Goal: Information Seeking & Learning: Learn about a topic

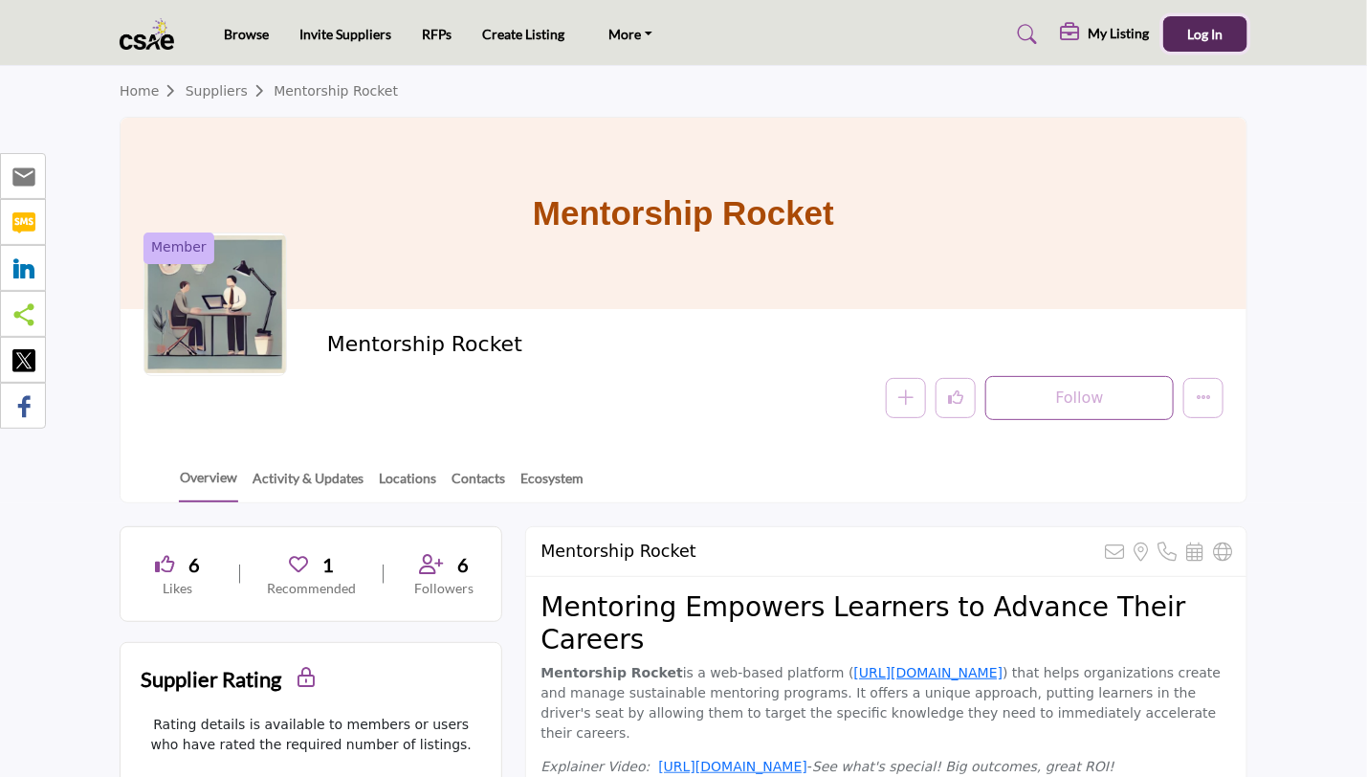
click at [1194, 33] on span "Log In" at bounding box center [1205, 34] width 35 height 16
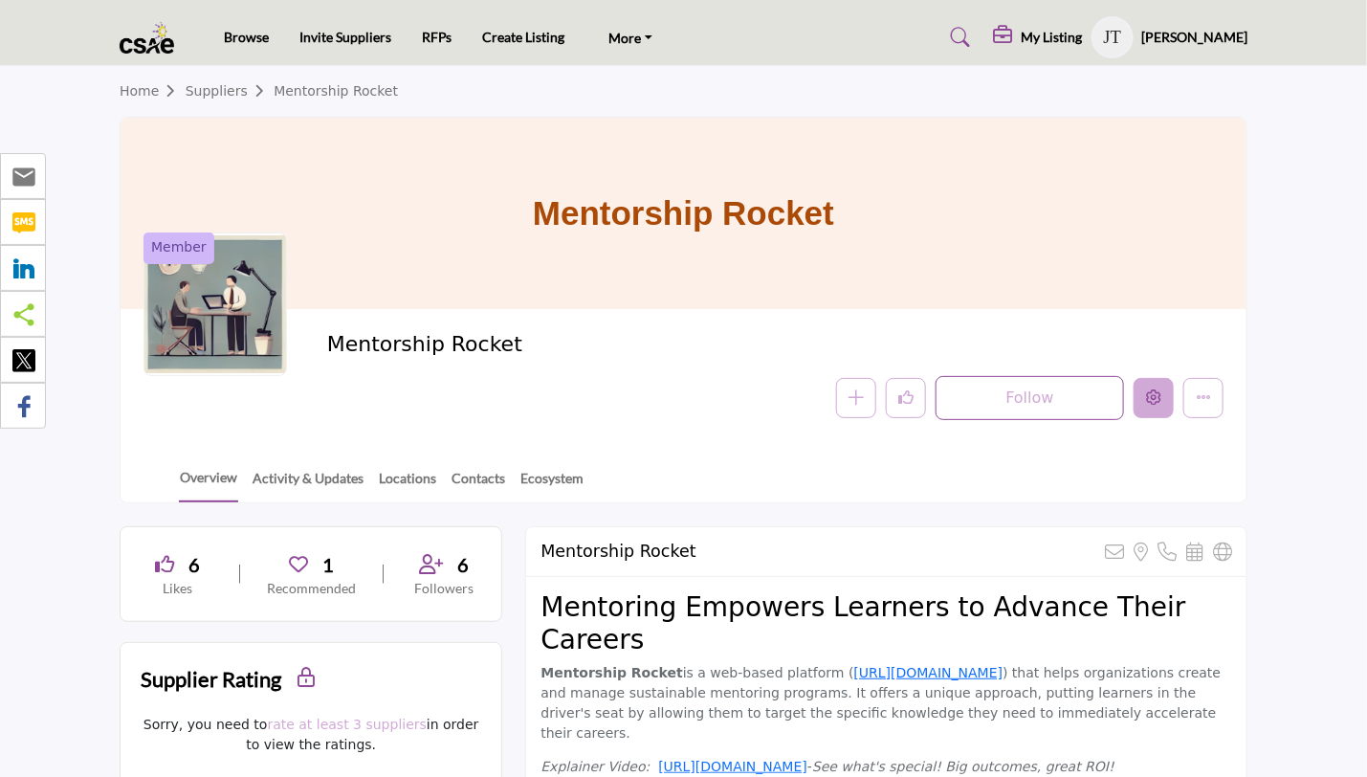
click at [1158, 396] on icon "Edit company" at bounding box center [1153, 396] width 15 height 15
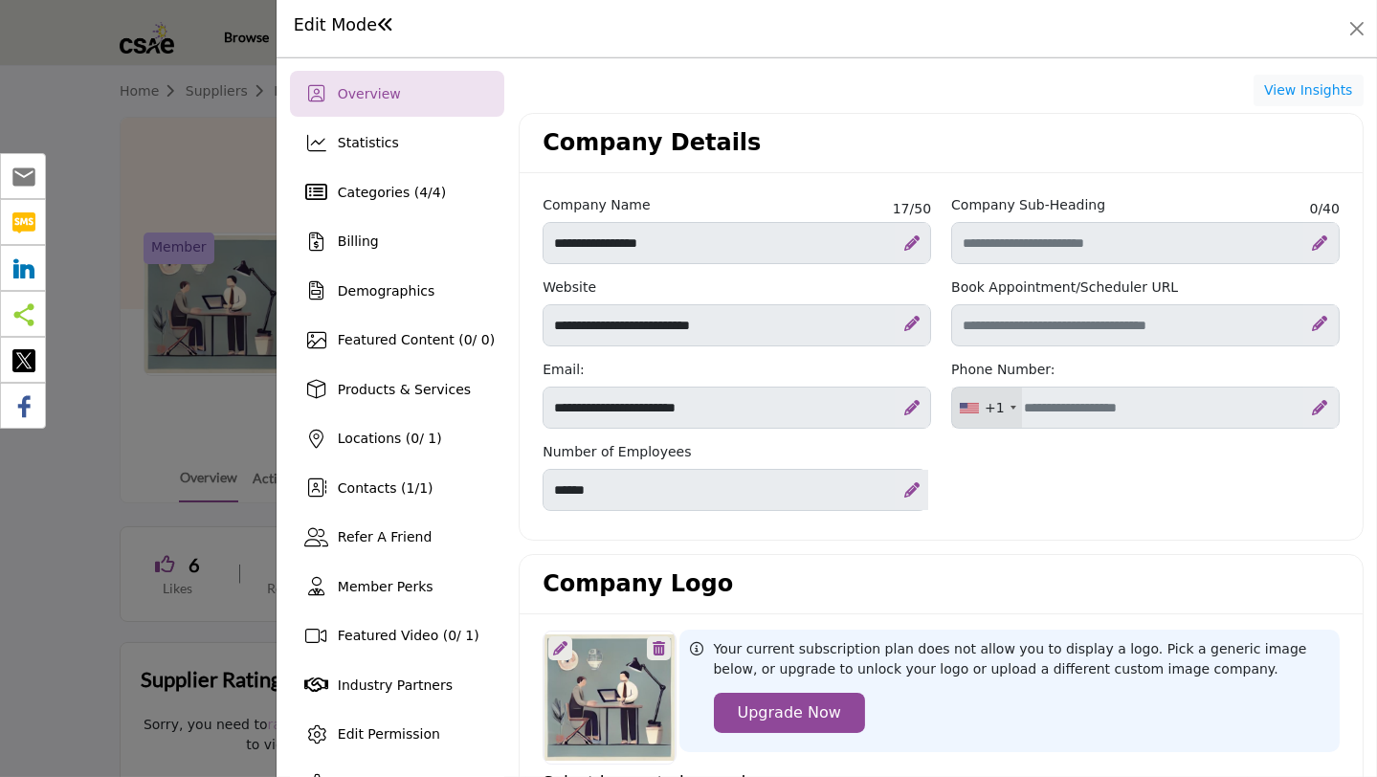
click at [355, 81] on div "Overview" at bounding box center [397, 94] width 214 height 46
click at [358, 89] on span "Overview" at bounding box center [369, 93] width 63 height 15
click at [1354, 32] on button "Close" at bounding box center [1356, 28] width 27 height 27
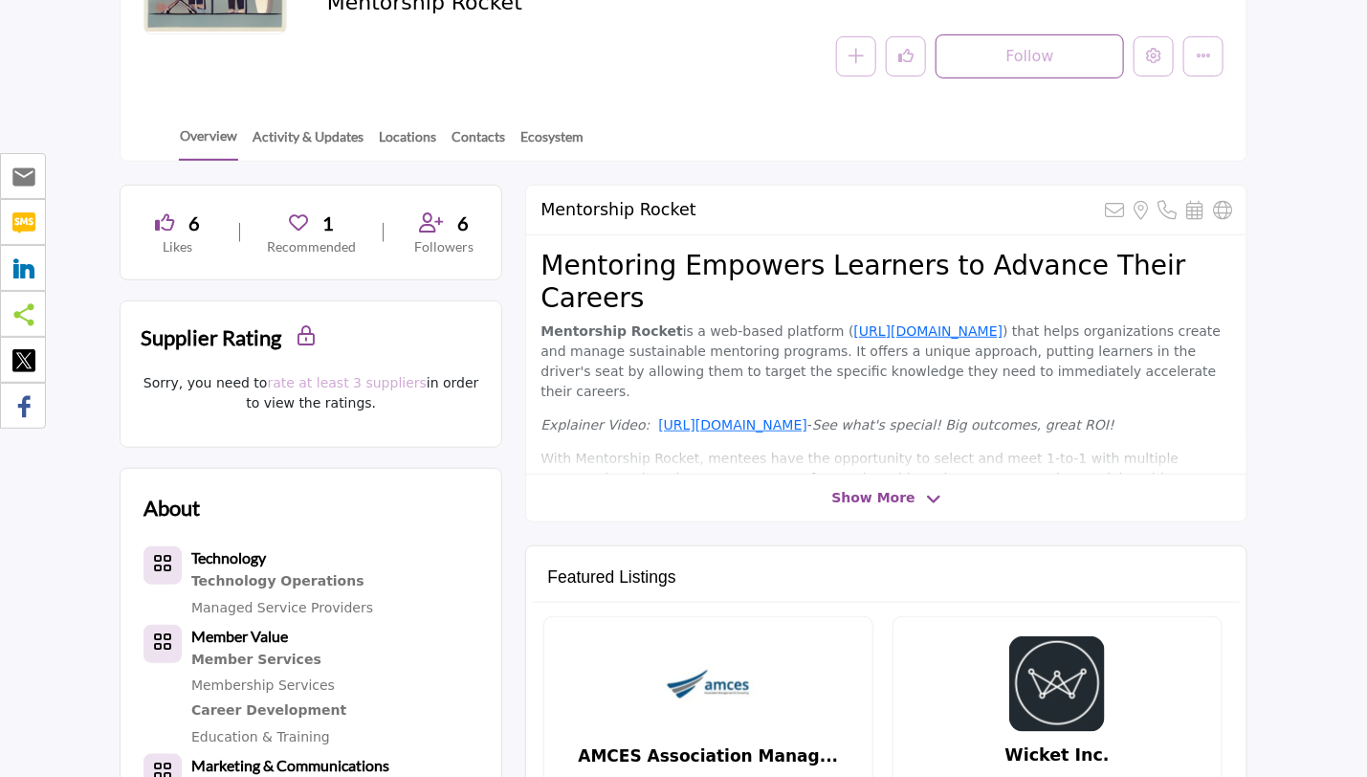
scroll to position [383, 0]
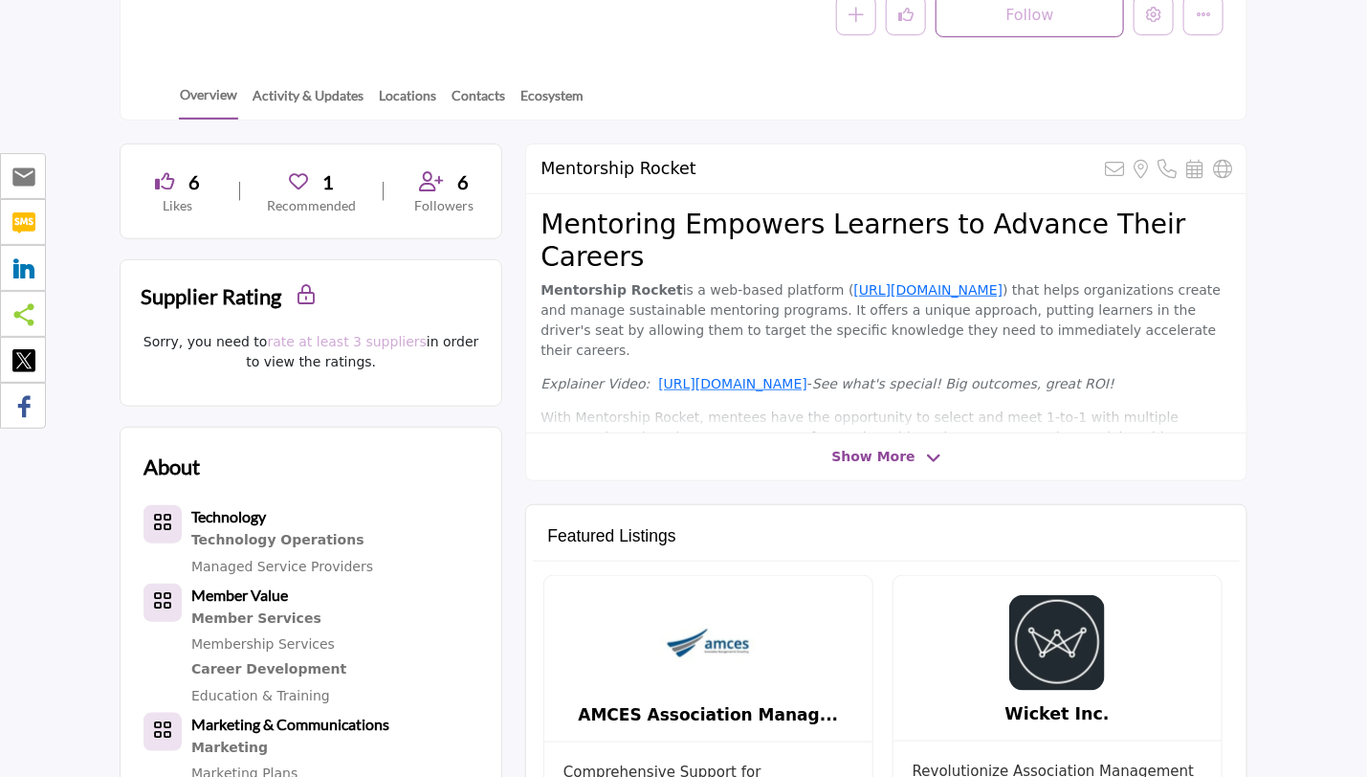
click at [929, 452] on icon at bounding box center [933, 458] width 15 height 17
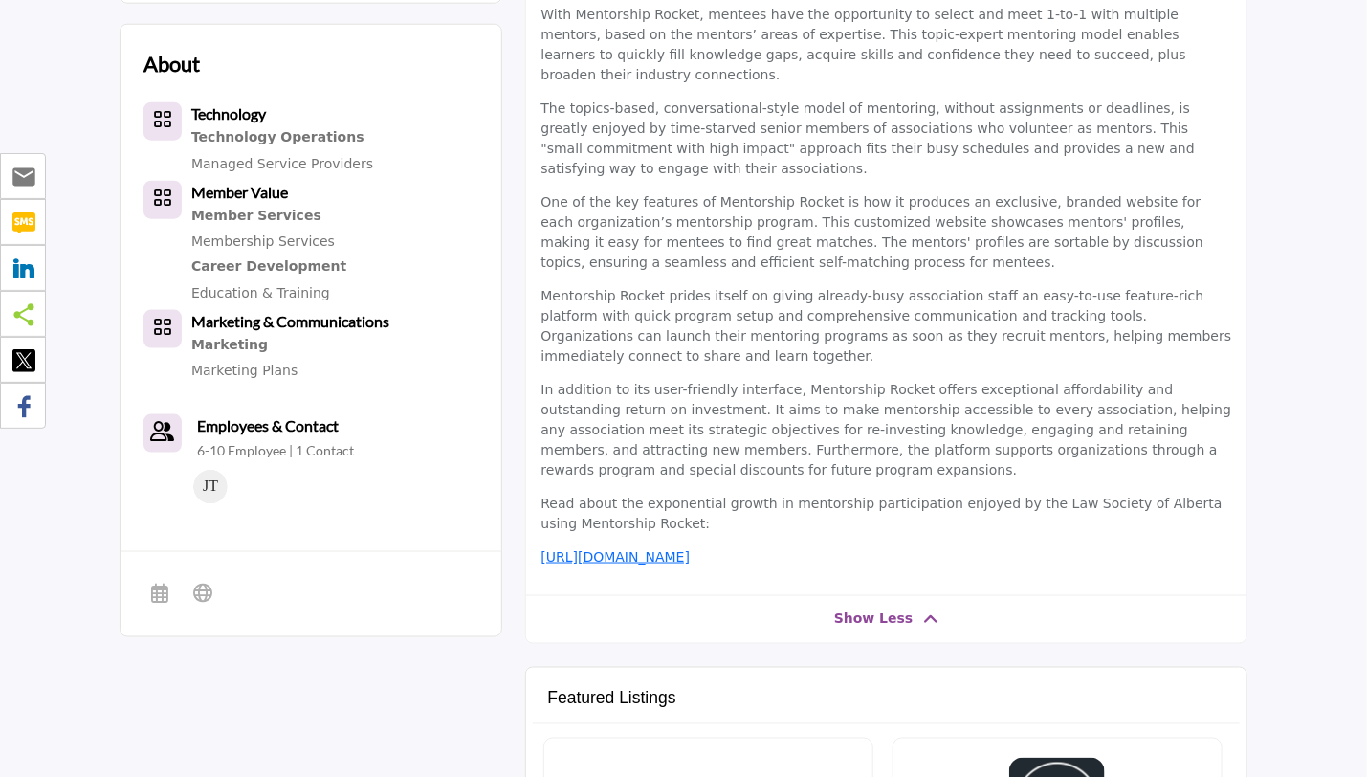
scroll to position [957, 0]
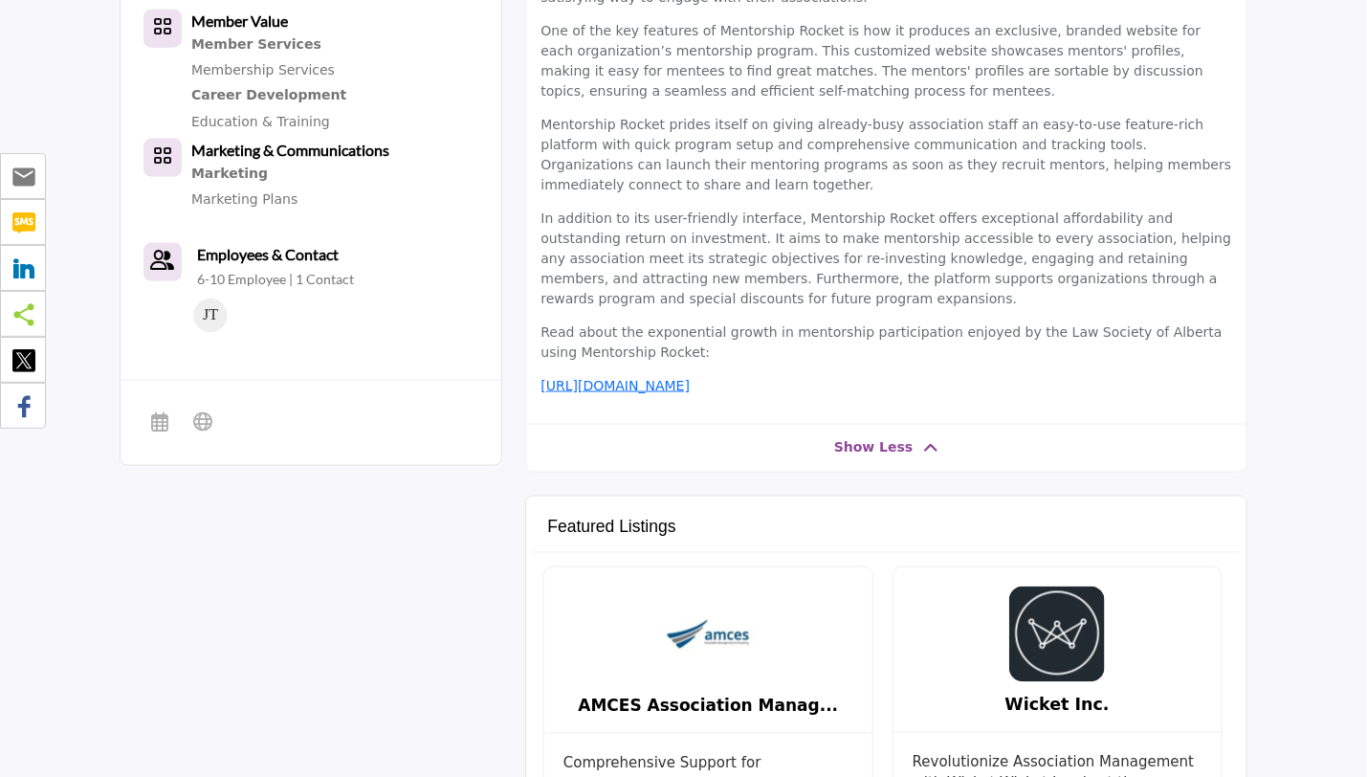
click at [927, 440] on icon at bounding box center [931, 448] width 15 height 17
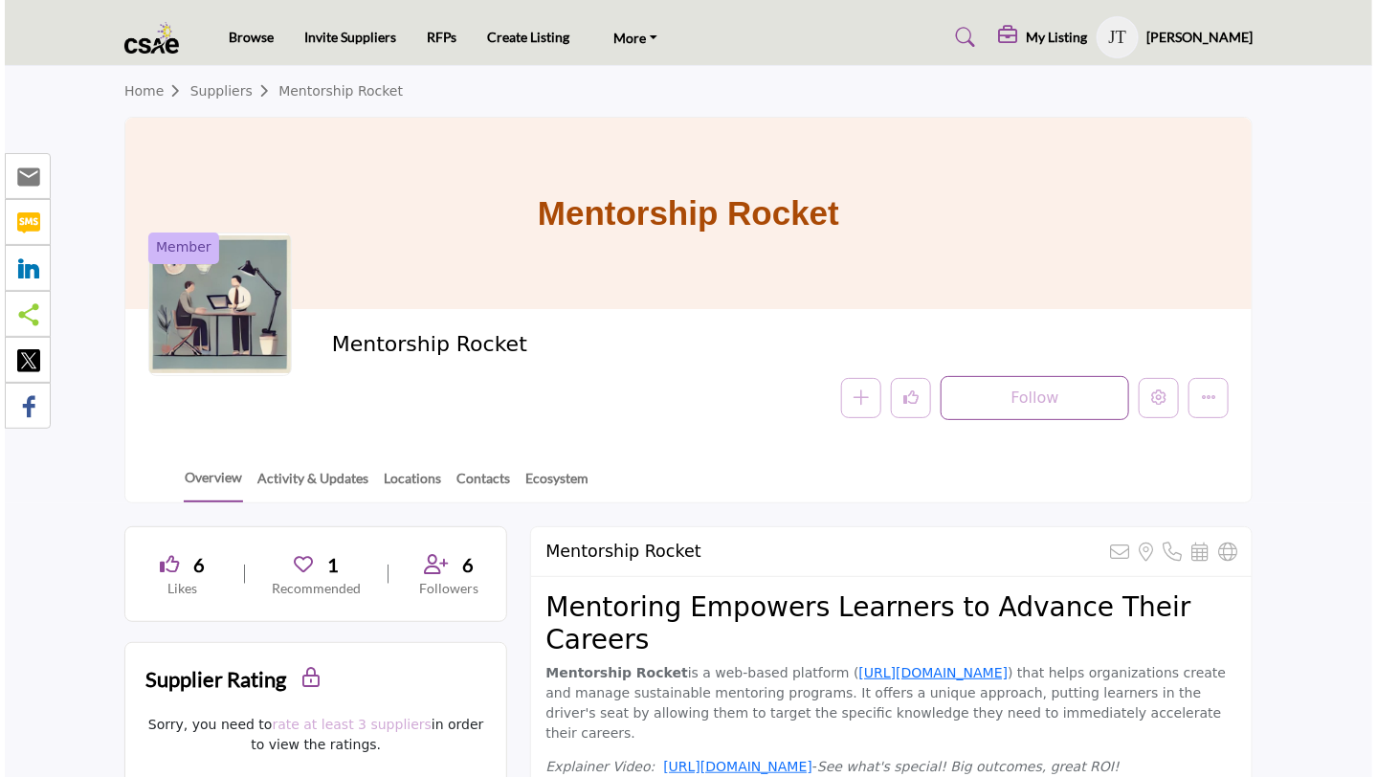
scroll to position [0, 0]
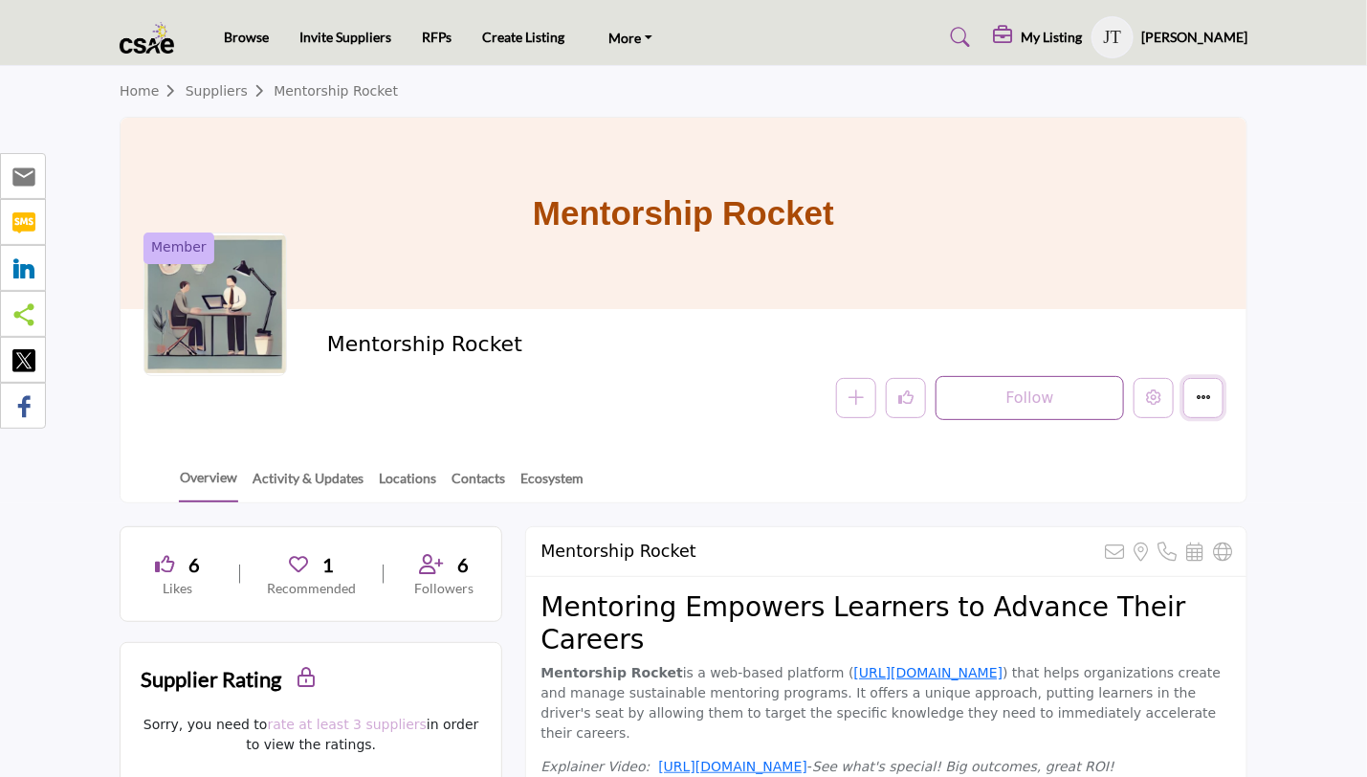
click at [1205, 396] on icon "More details" at bounding box center [1203, 396] width 15 height 15
click at [1278, 387] on section "Home Suppliers Mentorship Rocket Mentorship Rocket Member Mentorship Rocket Fol…" at bounding box center [683, 284] width 1367 height 437
click at [84, 408] on section "Home Suppliers Mentorship Rocket Mentorship Rocket Member Mentorship Rocket Fol…" at bounding box center [683, 284] width 1367 height 437
click at [1158, 395] on icon "Edit company" at bounding box center [1153, 396] width 15 height 15
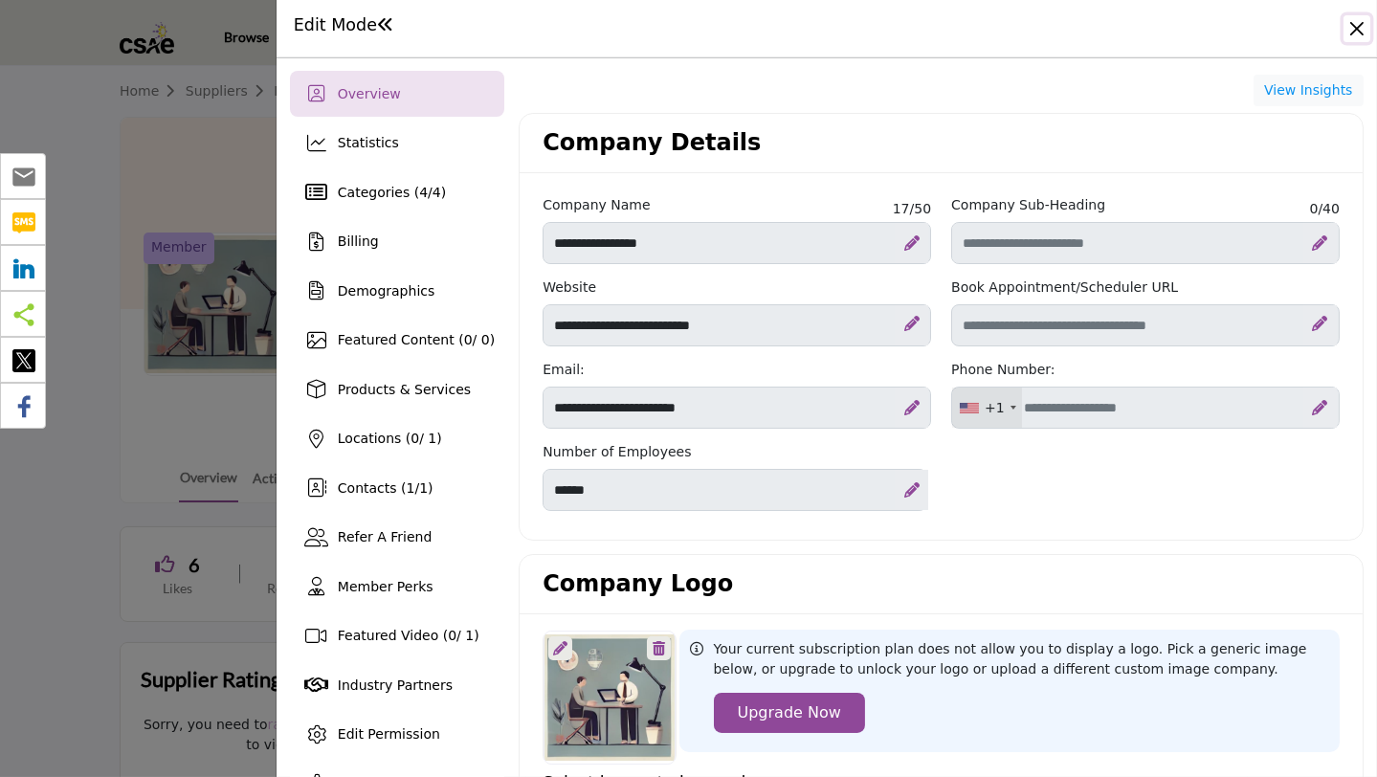
click at [1356, 29] on button "Close" at bounding box center [1356, 28] width 27 height 27
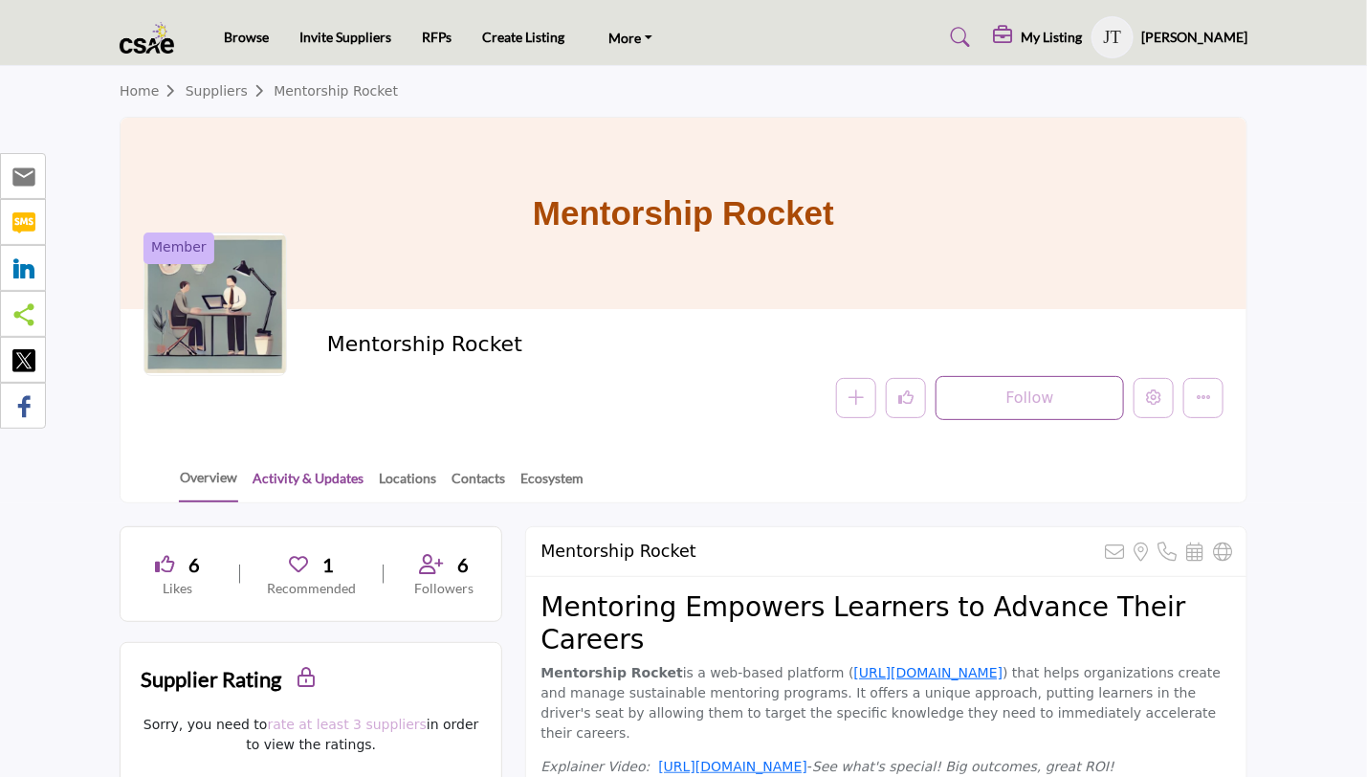
click at [312, 480] on link "Activity & Updates" at bounding box center [308, 484] width 113 height 33
